Goal: Task Accomplishment & Management: Manage account settings

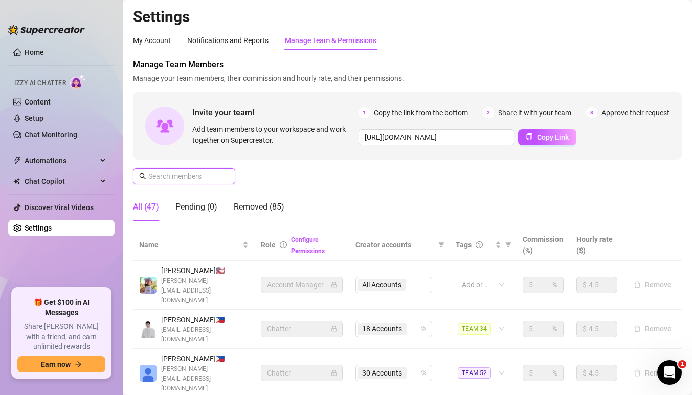
click at [209, 173] on input "text" at bounding box center [184, 175] width 73 height 11
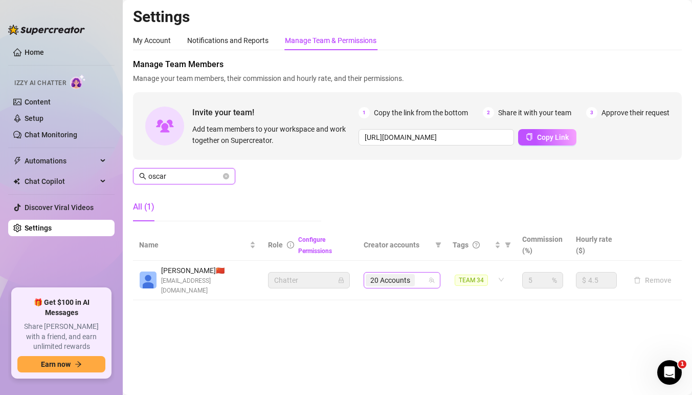
click at [416, 273] on div "20 Accounts" at bounding box center [391, 280] width 51 height 14
type input "oscar"
click at [420, 274] on div "20 Accounts" at bounding box center [397, 280] width 62 height 14
type input "rea"
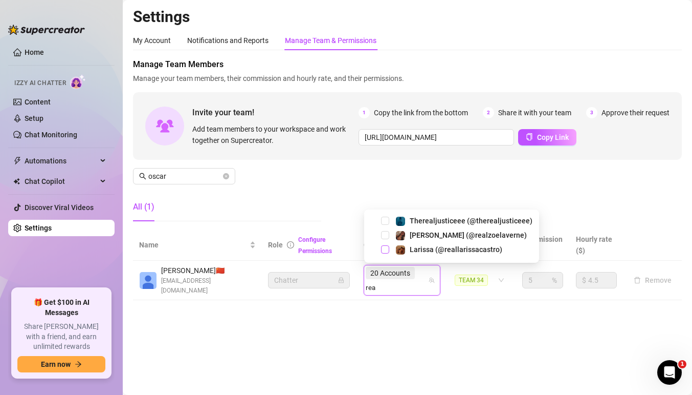
click at [388, 249] on span "Select tree node" at bounding box center [385, 249] width 8 height 8
click at [378, 281] on input "search" at bounding box center [372, 287] width 12 height 12
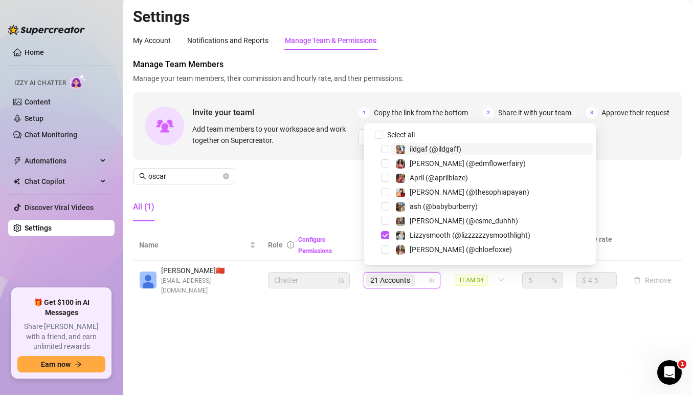
click at [419, 274] on input "search" at bounding box center [418, 280] width 2 height 12
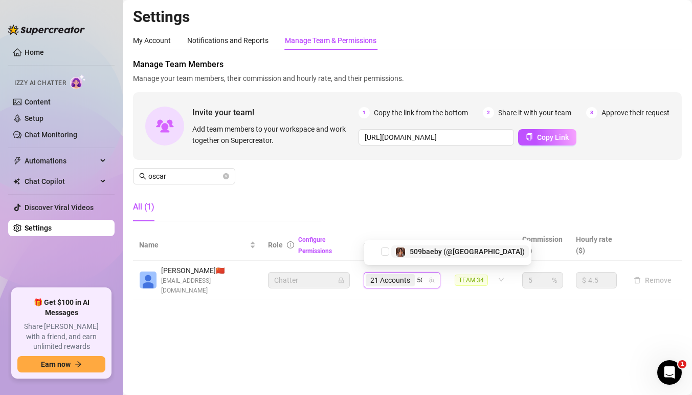
type input "509"
click at [389, 246] on div "509baeby (@[GEOGRAPHIC_DATA])" at bounding box center [448, 249] width 162 height 12
click at [387, 245] on span "Select tree node" at bounding box center [385, 249] width 8 height 8
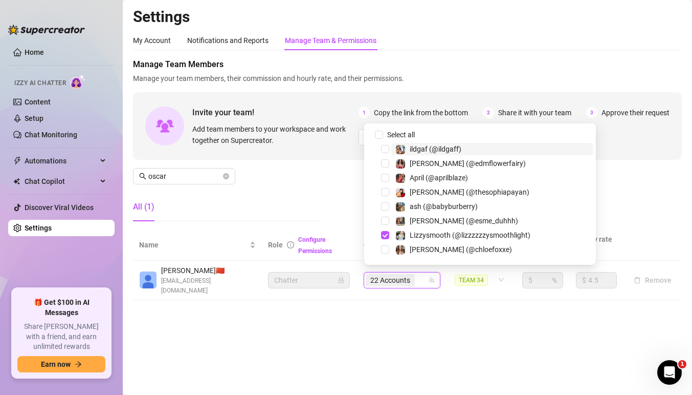
click at [431, 278] on div "22 Accounts" at bounding box center [402, 280] width 77 height 16
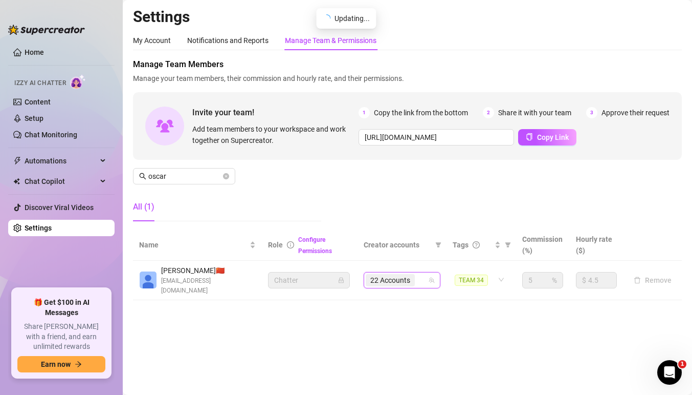
click at [431, 278] on div "22 Accounts" at bounding box center [402, 280] width 77 height 16
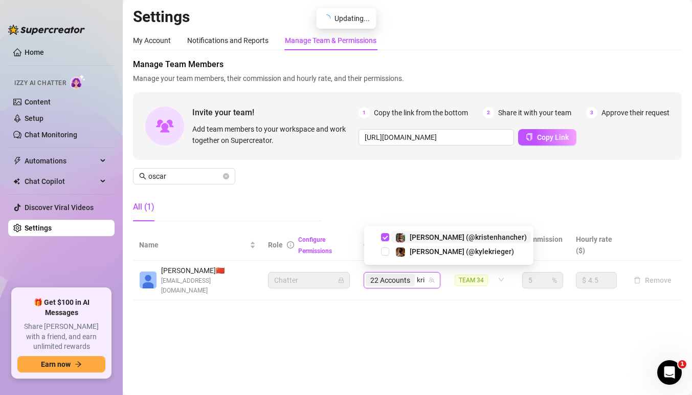
type input "krie"
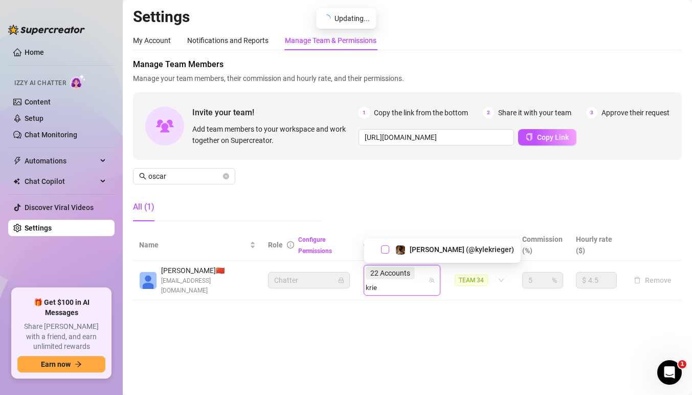
click at [385, 245] on span "Select tree node" at bounding box center [385, 249] width 8 height 8
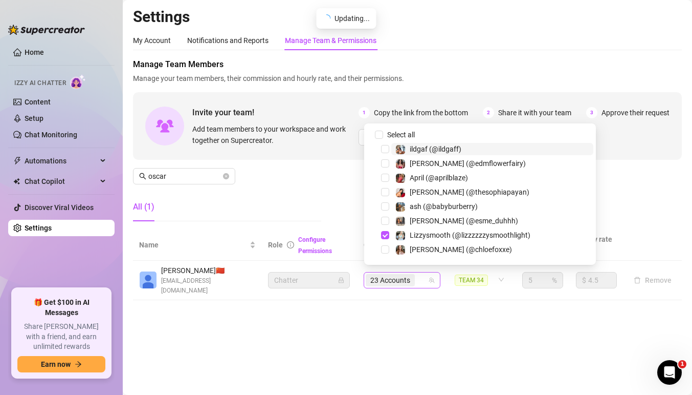
click at [416, 278] on div "23 Accounts" at bounding box center [391, 280] width 51 height 14
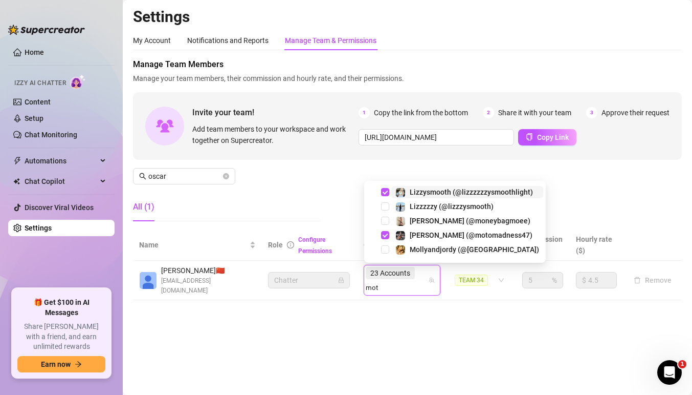
type input "moto"
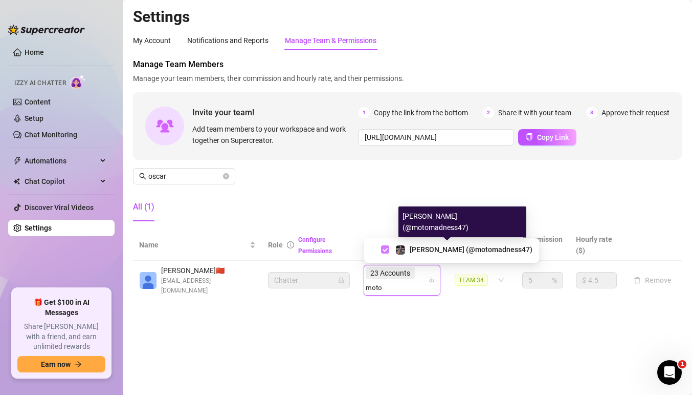
click at [388, 248] on span "Select tree node" at bounding box center [385, 249] width 8 height 8
